Goal: Information Seeking & Learning: Learn about a topic

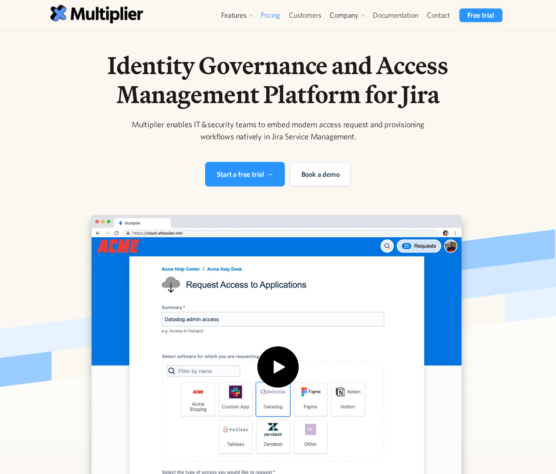
click at [271, 15] on link "Pricing" at bounding box center [270, 15] width 29 height 14
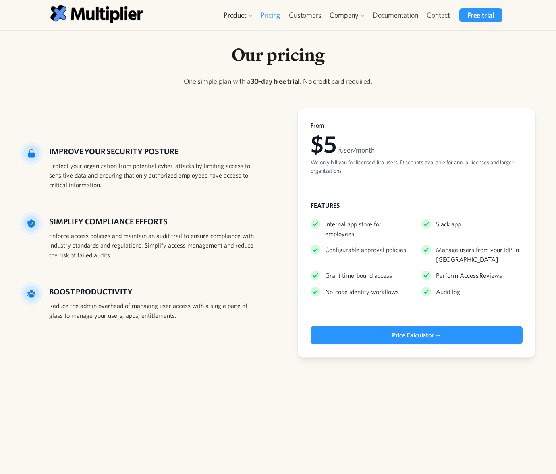
scroll to position [5, 0]
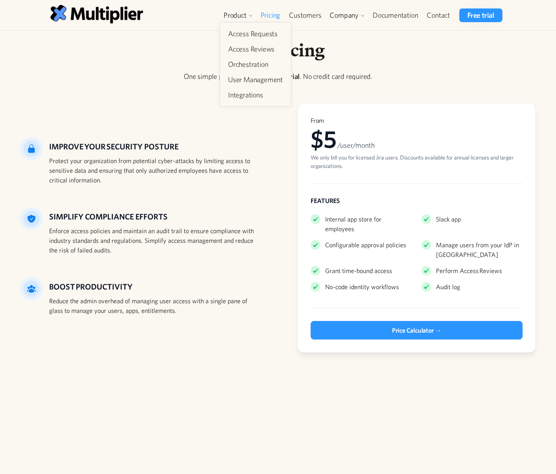
click at [234, 23] on nav "Access Requests Access Reviews Orchestration User Management Integrations" at bounding box center [255, 64] width 72 height 85
click at [243, 33] on link "Access Requests" at bounding box center [255, 34] width 61 height 14
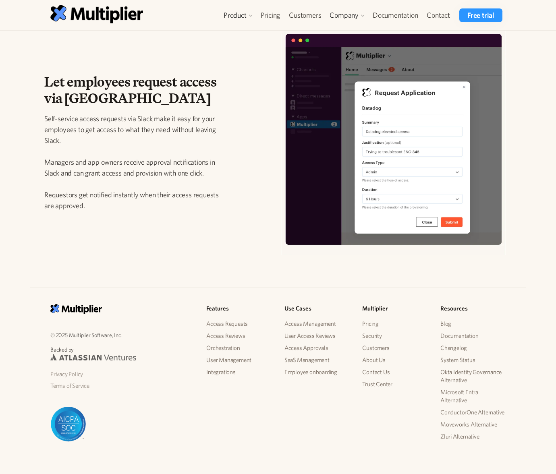
scroll to position [1081, 0]
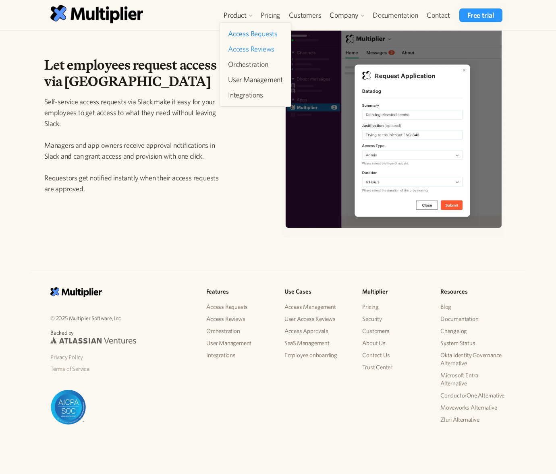
click at [254, 50] on link "Access Reviews" at bounding box center [255, 49] width 61 height 14
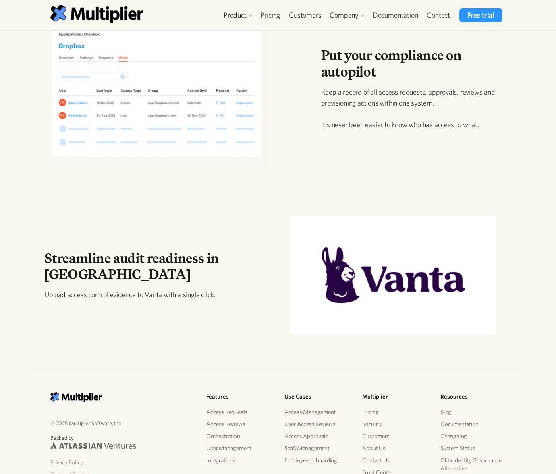
scroll to position [971, 0]
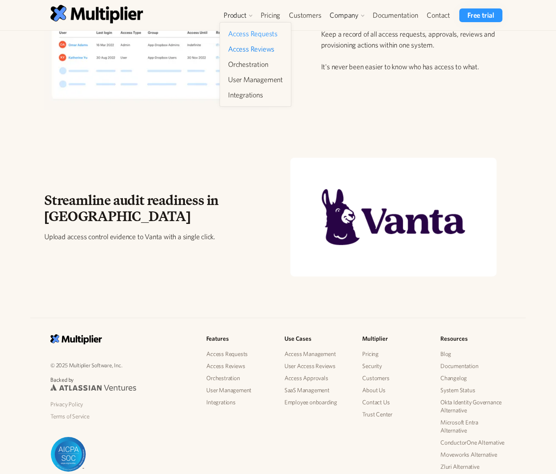
click at [238, 35] on link "Access Requests" at bounding box center [255, 34] width 61 height 14
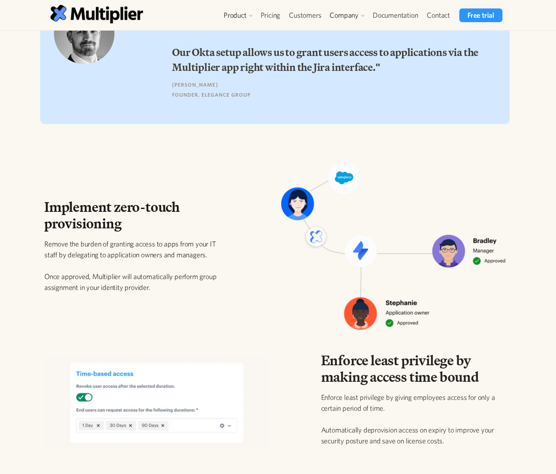
scroll to position [726, 0]
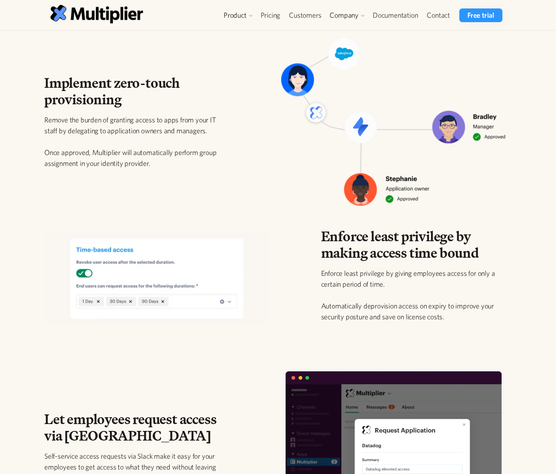
drag, startPoint x: 510, startPoint y: 203, endPoint x: 299, endPoint y: 105, distance: 232.9
click at [299, 105] on div at bounding box center [393, 125] width 237 height 174
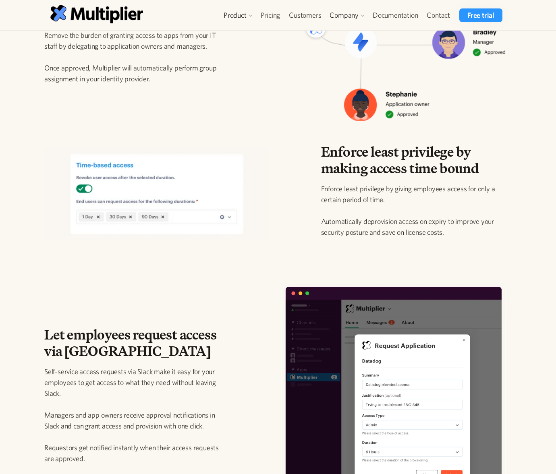
scroll to position [671, 0]
